Goal: Information Seeking & Learning: Learn about a topic

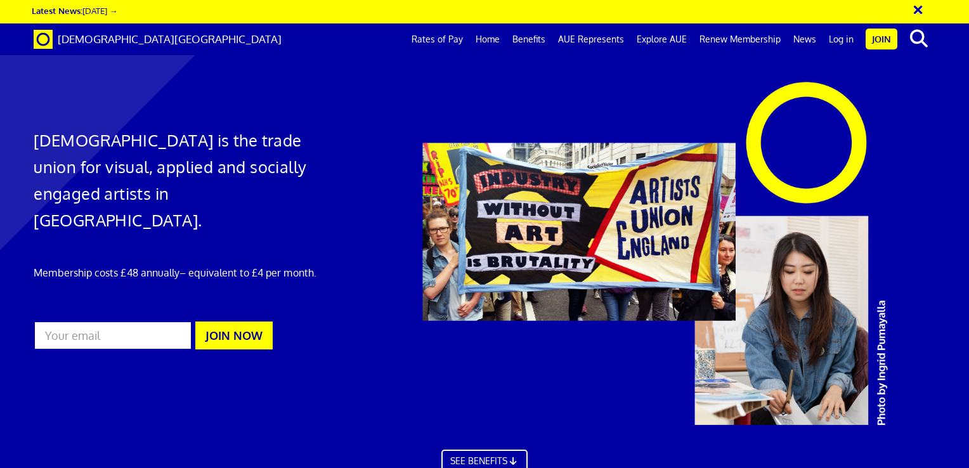
scroll to position [0, 10]
click at [454, 38] on link "Rates of Pay" at bounding box center [437, 39] width 64 height 32
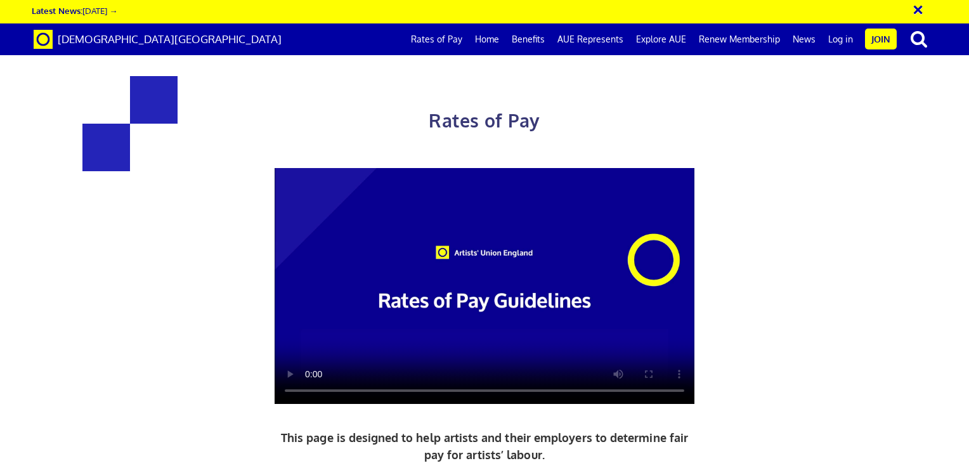
scroll to position [0, 297]
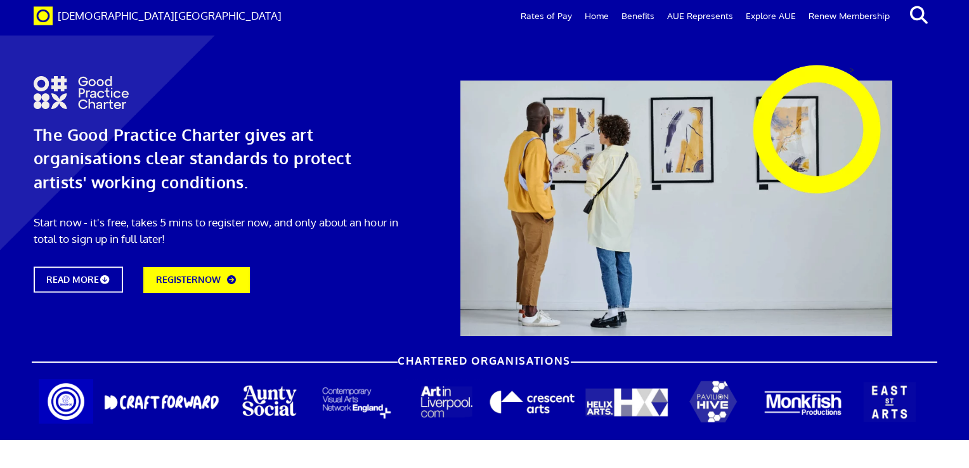
scroll to position [430, 0]
